Goal: Transaction & Acquisition: Obtain resource

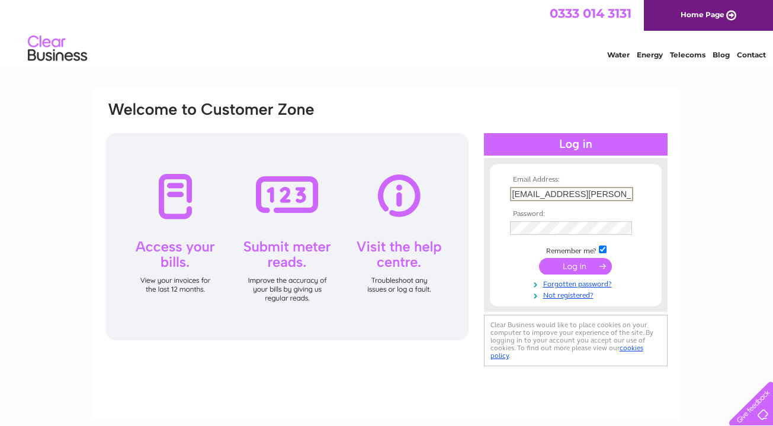
type input "[EMAIL_ADDRESS][PERSON_NAME][DOMAIN_NAME]"
click at [628, 258] on td at bounding box center [575, 266] width 137 height 23
click at [588, 281] on link "Forgotten password?" at bounding box center [577, 282] width 134 height 11
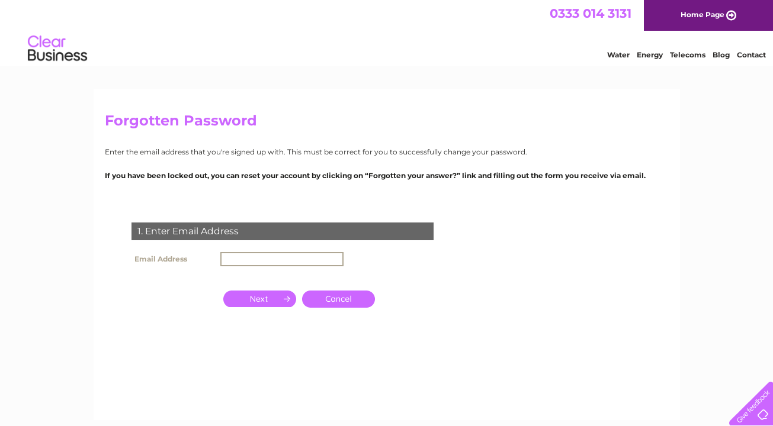
click at [257, 260] on input "text" at bounding box center [281, 259] width 123 height 14
type input "blench.steven@gmail.com"
click at [269, 300] on input "button" at bounding box center [259, 299] width 73 height 17
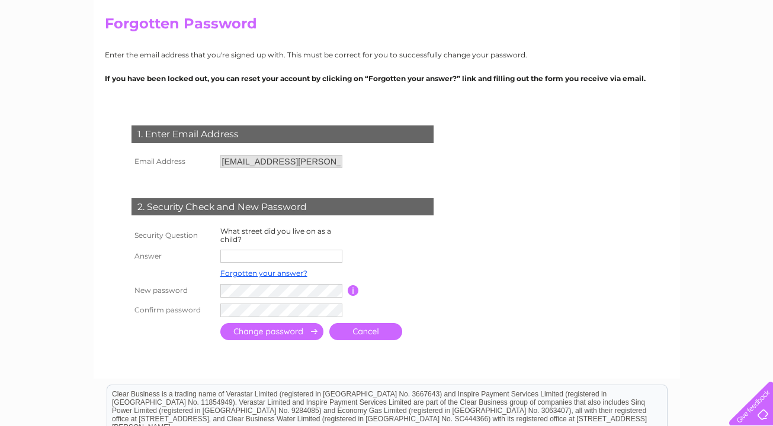
scroll to position [98, 0]
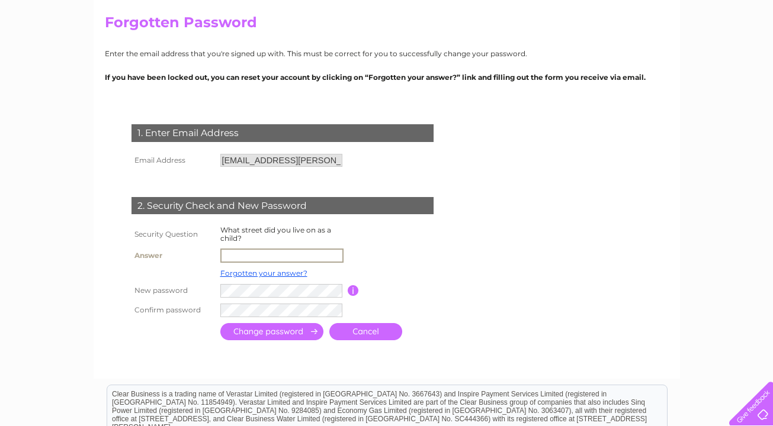
click at [293, 252] on input "text" at bounding box center [281, 256] width 123 height 14
type input "Micawber road"
click at [284, 329] on input "submit" at bounding box center [271, 330] width 103 height 17
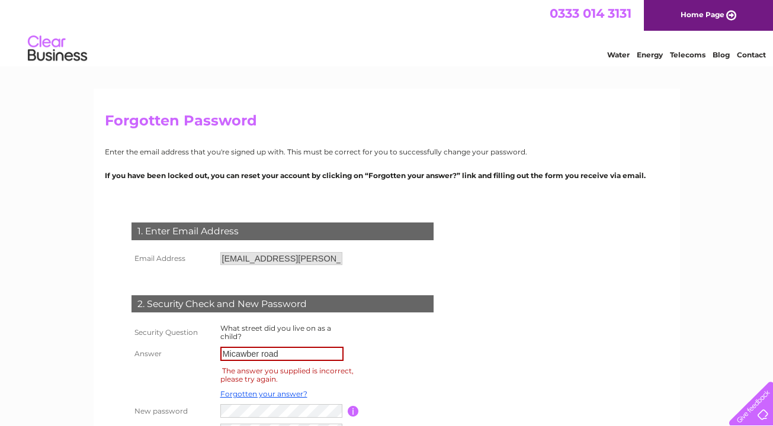
click at [304, 354] on input "Micawber road" at bounding box center [281, 354] width 123 height 14
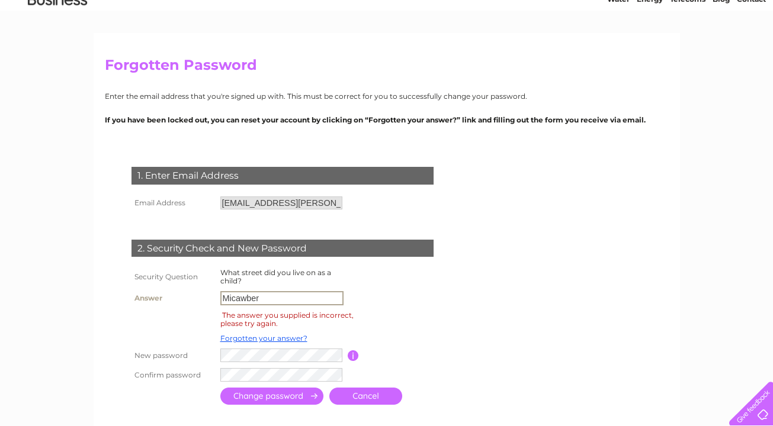
scroll to position [109, 0]
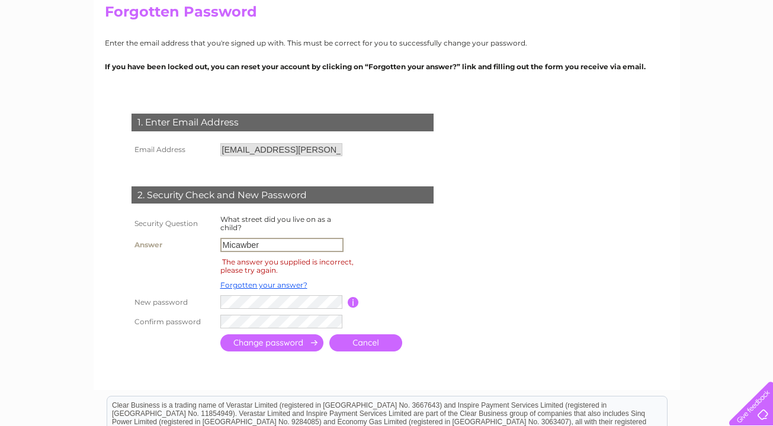
type input "Micawber"
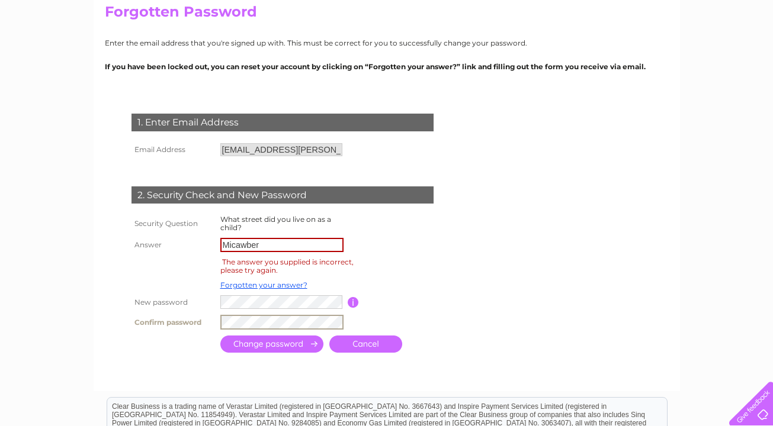
click at [261, 341] on input "submit" at bounding box center [271, 344] width 103 height 17
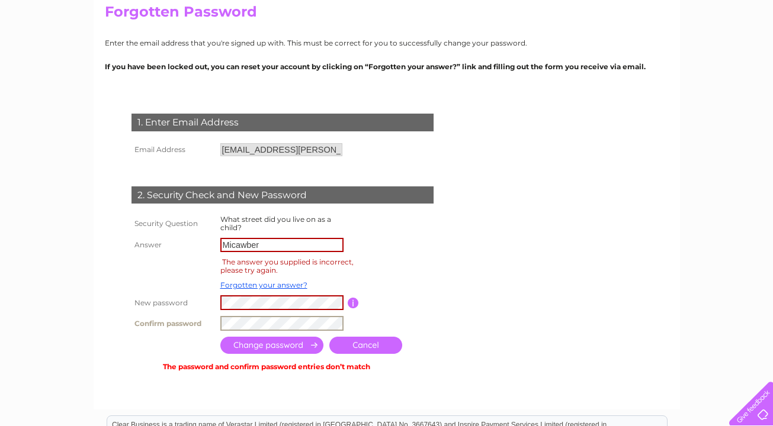
click at [276, 341] on input "submit" at bounding box center [271, 345] width 103 height 17
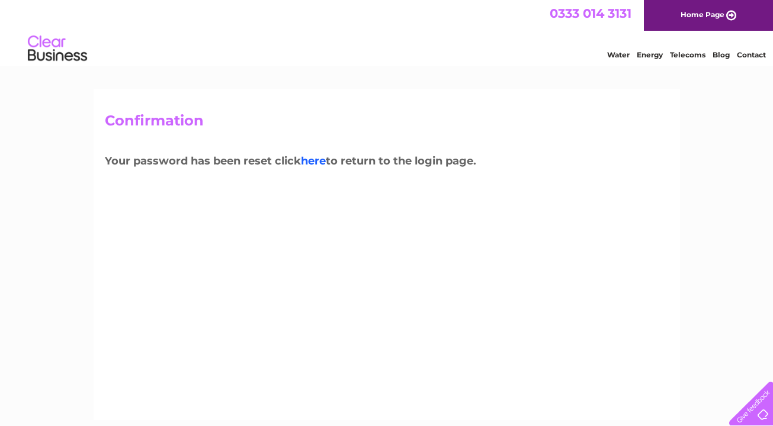
click at [314, 161] on link "here" at bounding box center [313, 161] width 25 height 13
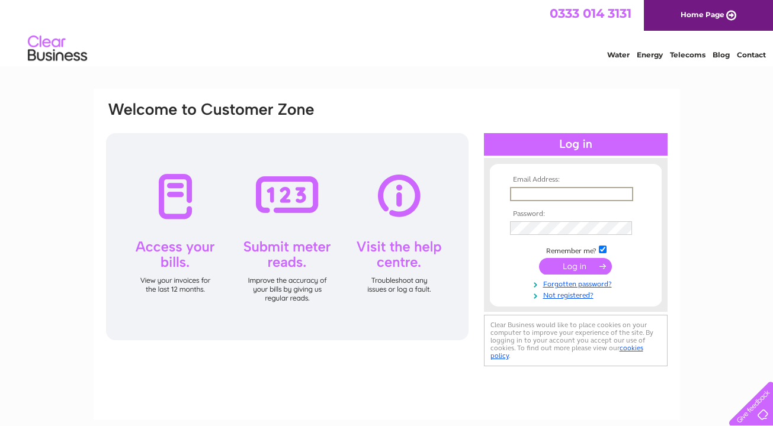
type input "[EMAIL_ADDRESS][PERSON_NAME][DOMAIN_NAME]"
click at [570, 266] on input "submit" at bounding box center [575, 266] width 73 height 17
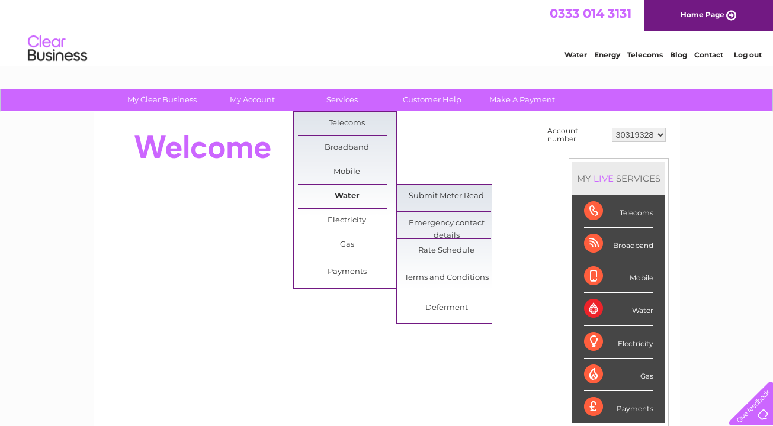
click at [341, 198] on link "Water" at bounding box center [347, 197] width 98 height 24
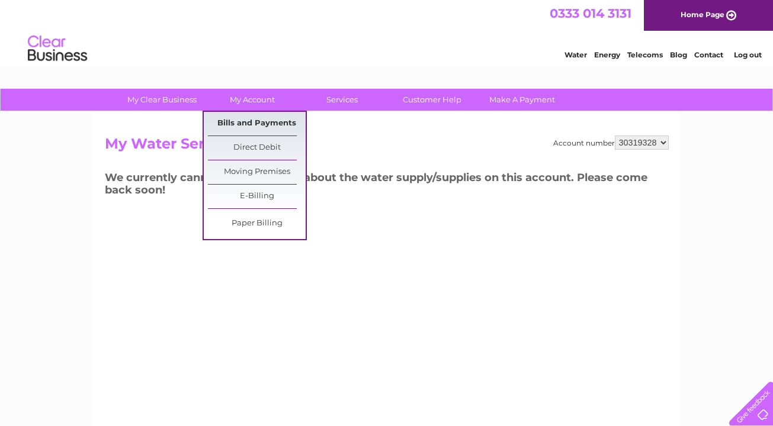
click at [253, 122] on link "Bills and Payments" at bounding box center [257, 124] width 98 height 24
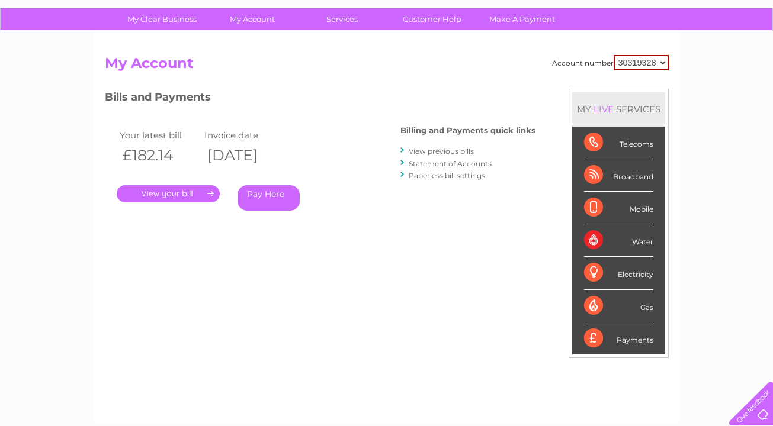
scroll to position [84, 0]
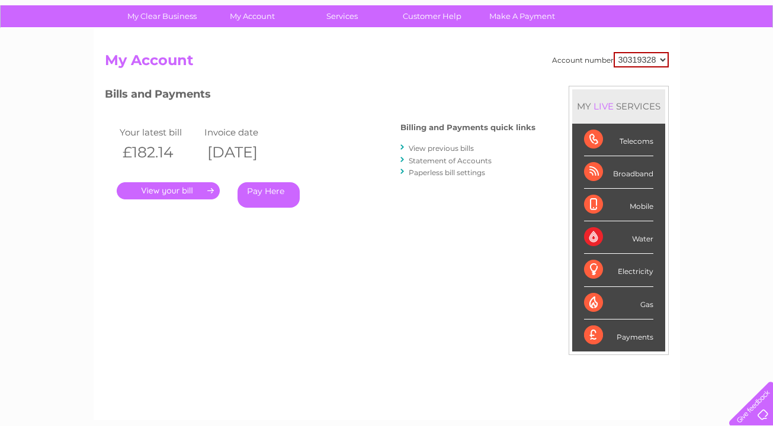
click at [442, 146] on link "View previous bills" at bounding box center [441, 148] width 65 height 9
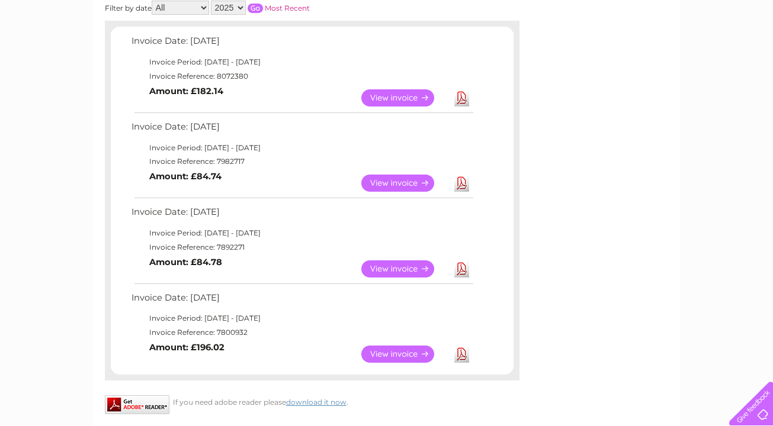
scroll to position [183, 0]
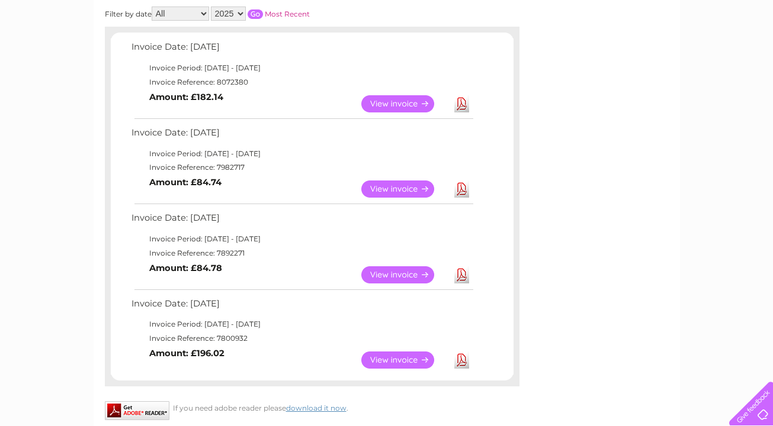
click at [464, 99] on link "Download" at bounding box center [461, 103] width 15 height 17
